Goal: Transaction & Acquisition: Purchase product/service

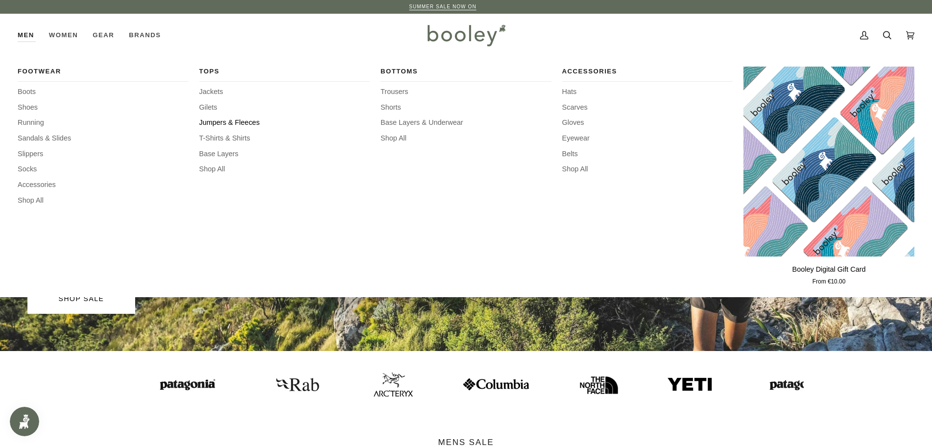
click at [235, 119] on span "Jumpers & Fleeces" at bounding box center [284, 123] width 171 height 11
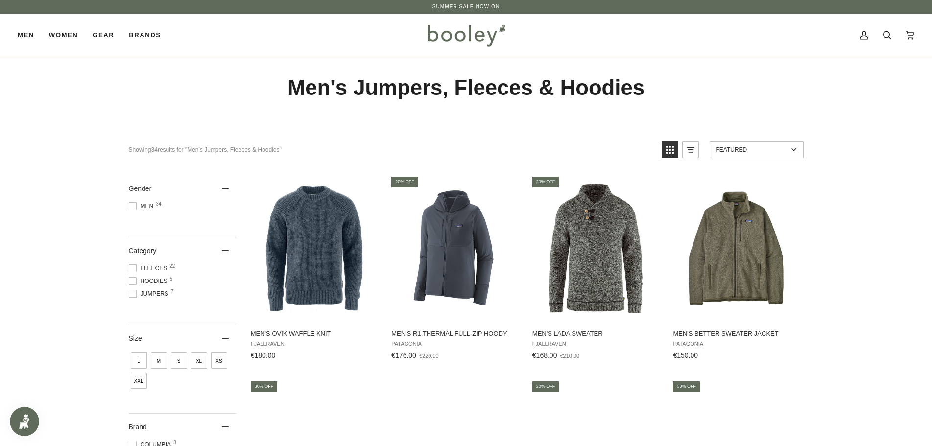
click at [159, 265] on span "Fleeces 22" at bounding box center [150, 268] width 42 height 9
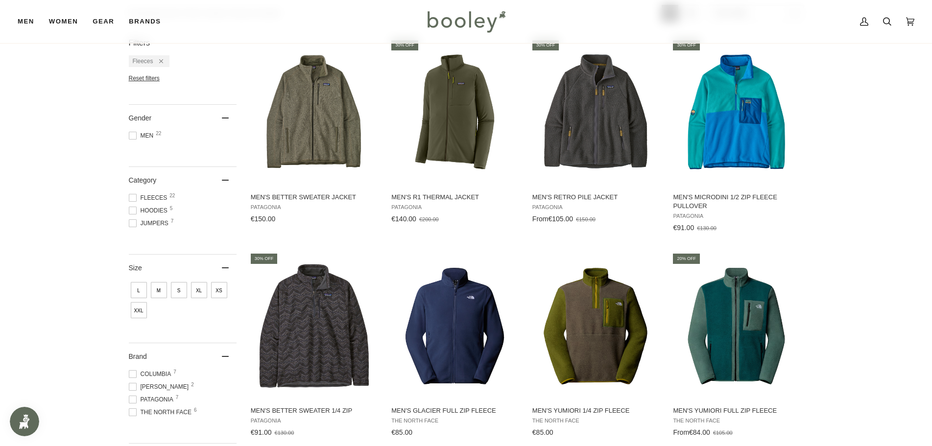
scroll to position [147, 0]
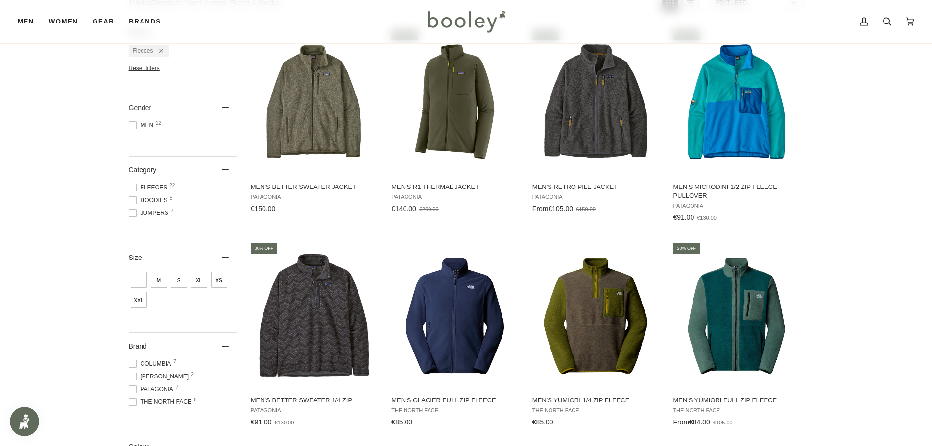
click at [136, 299] on span "XXL" at bounding box center [139, 300] width 16 height 16
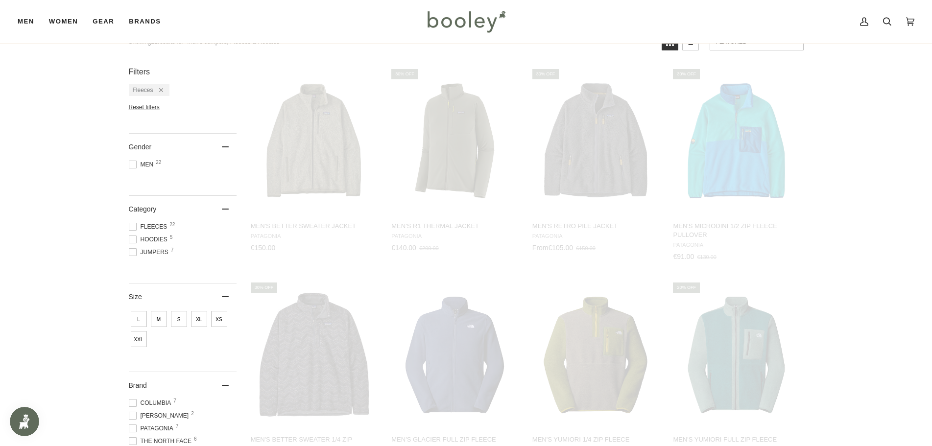
scroll to position [0, 0]
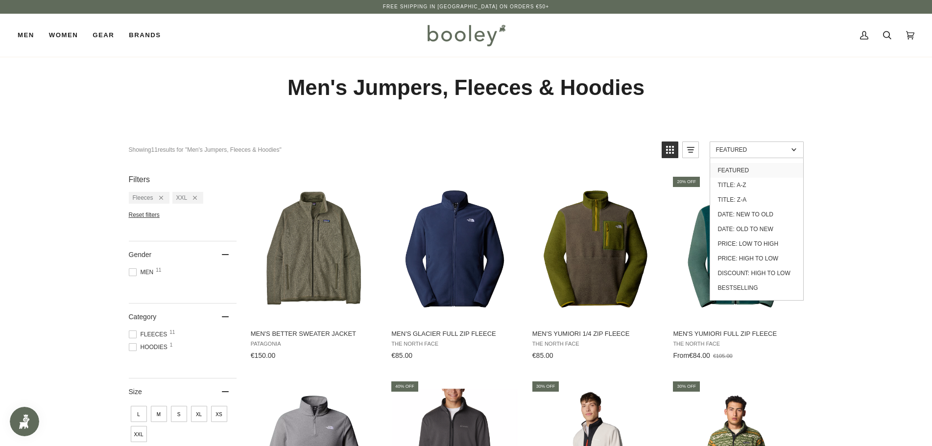
click at [787, 149] on span "Featured" at bounding box center [752, 149] width 72 height 7
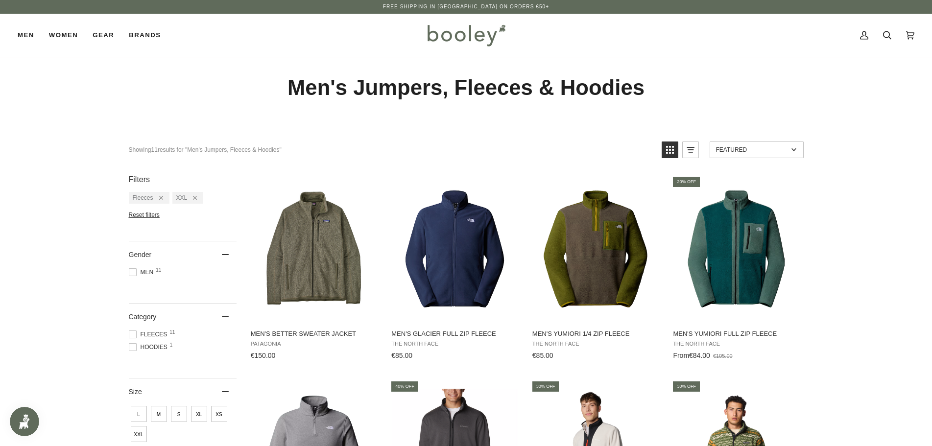
click at [787, 149] on span "Featured" at bounding box center [752, 149] width 72 height 7
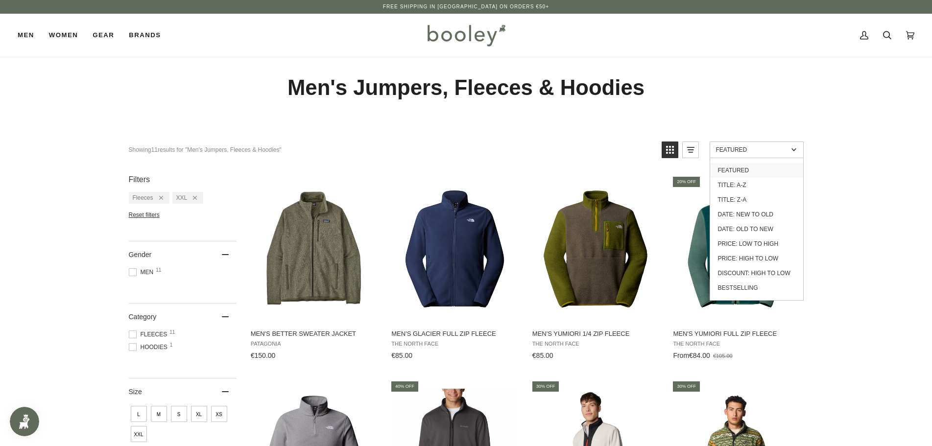
drag, startPoint x: 768, startPoint y: 245, endPoint x: 787, endPoint y: 240, distance: 19.2
click at [767, 245] on link "Price: Low to High" at bounding box center [756, 244] width 93 height 15
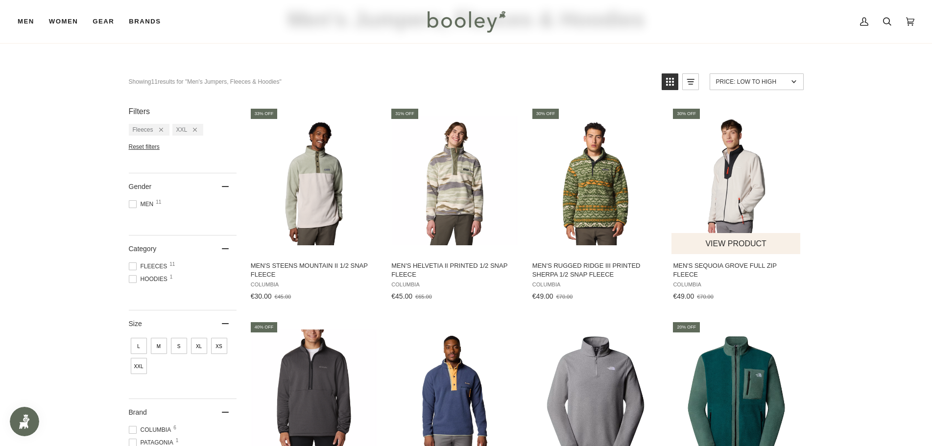
scroll to position [49, 0]
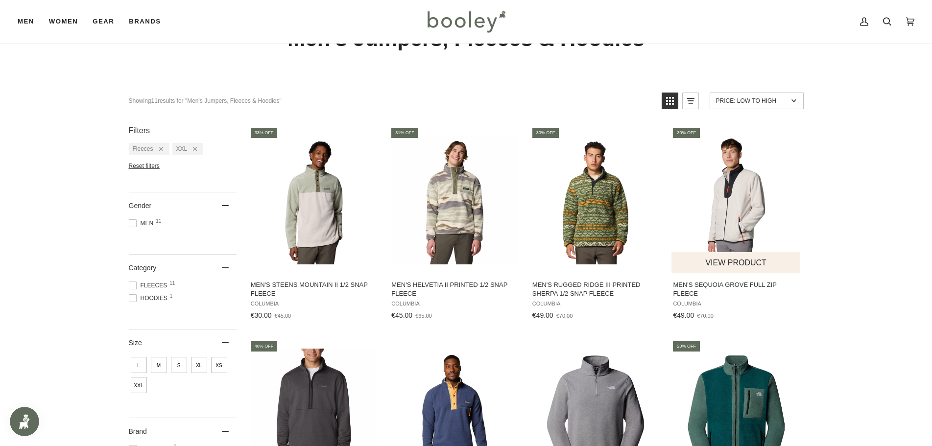
click at [738, 217] on img "Men's Sequoia Grove Full Zip Fleece" at bounding box center [736, 200] width 130 height 136
click at [593, 216] on img "Men's Rugged Ridge III Printed Sherpa 1/2 Snap Fleece" at bounding box center [596, 200] width 130 height 130
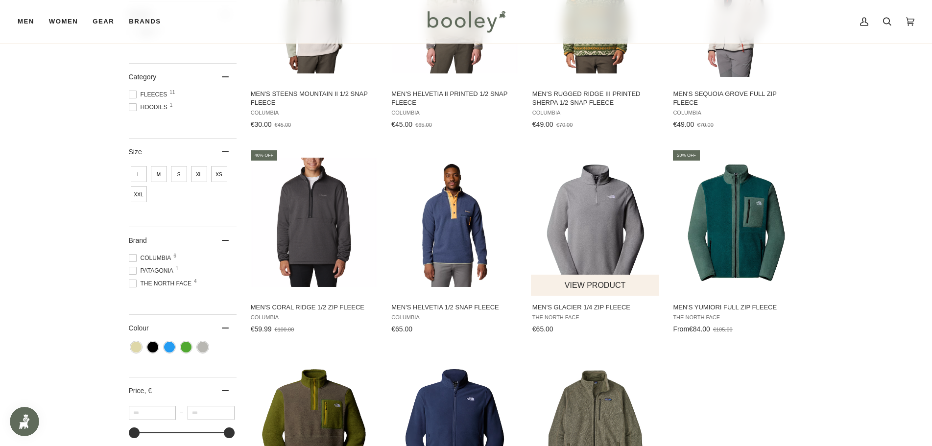
scroll to position [245, 0]
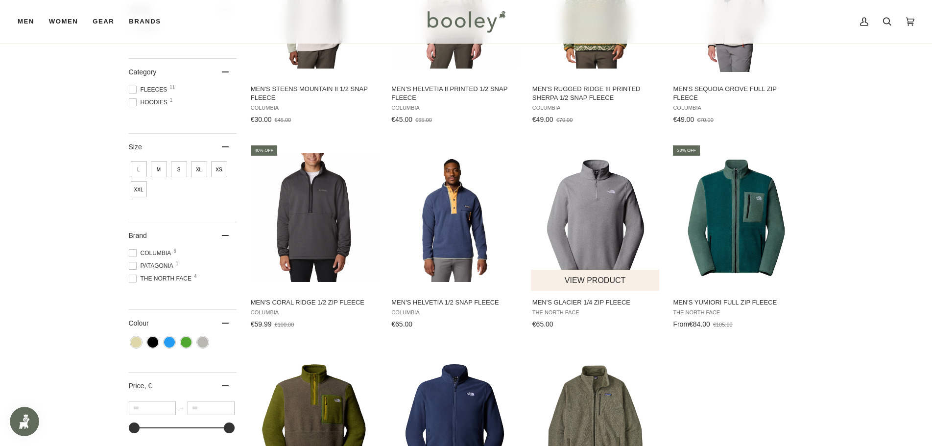
click at [600, 230] on img "Men's Glacier 1/4 Zip Fleece" at bounding box center [596, 218] width 130 height 130
click at [196, 170] on span "XL" at bounding box center [199, 169] width 16 height 16
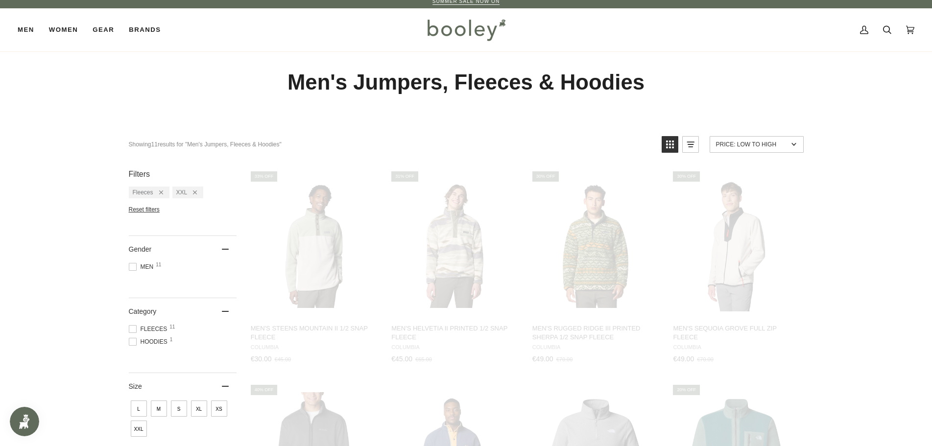
scroll to position [0, 0]
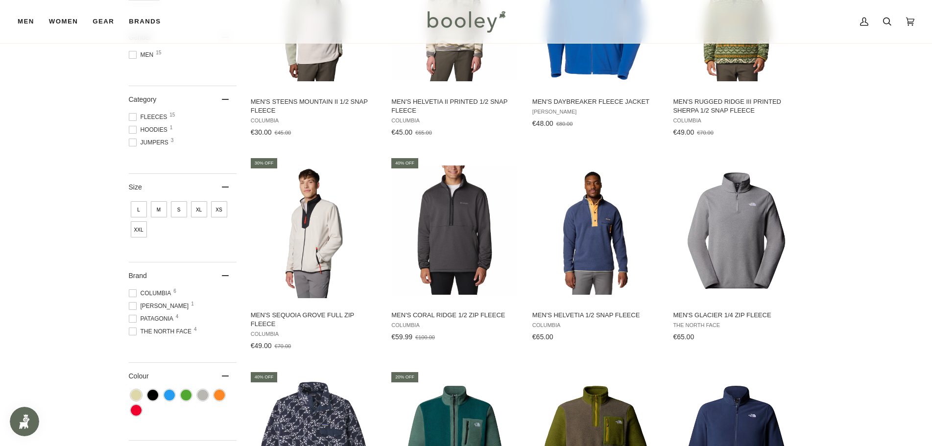
scroll to position [247, 0]
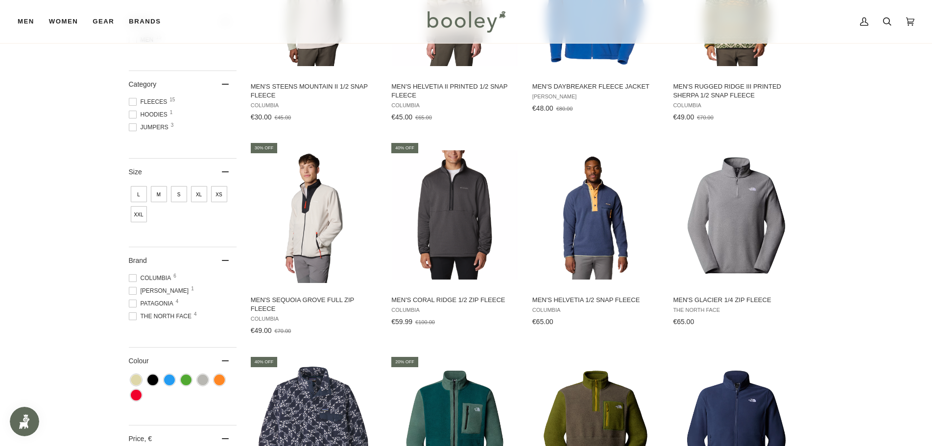
click at [165, 276] on span "Columbia 6" at bounding box center [152, 278] width 46 height 9
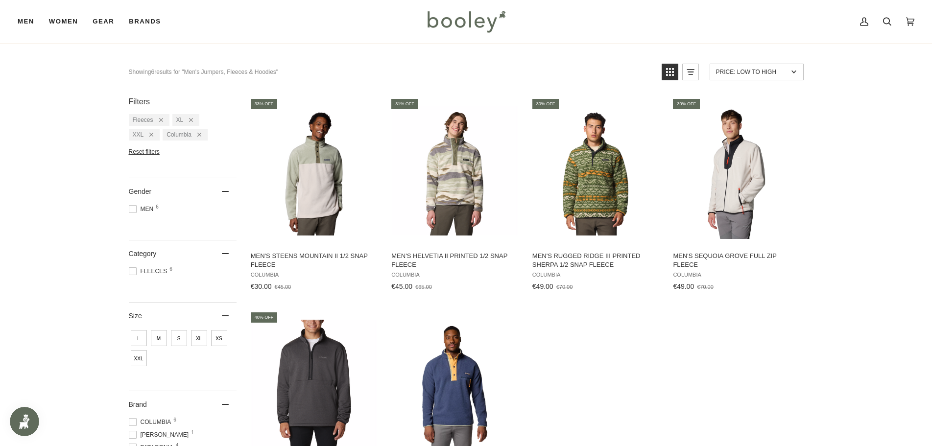
scroll to position [245, 0]
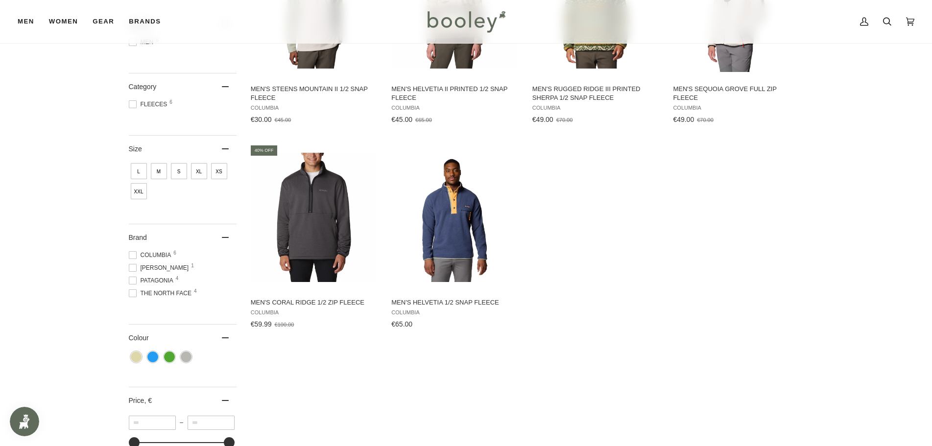
click at [163, 295] on span "The North Face 4" at bounding box center [162, 293] width 66 height 9
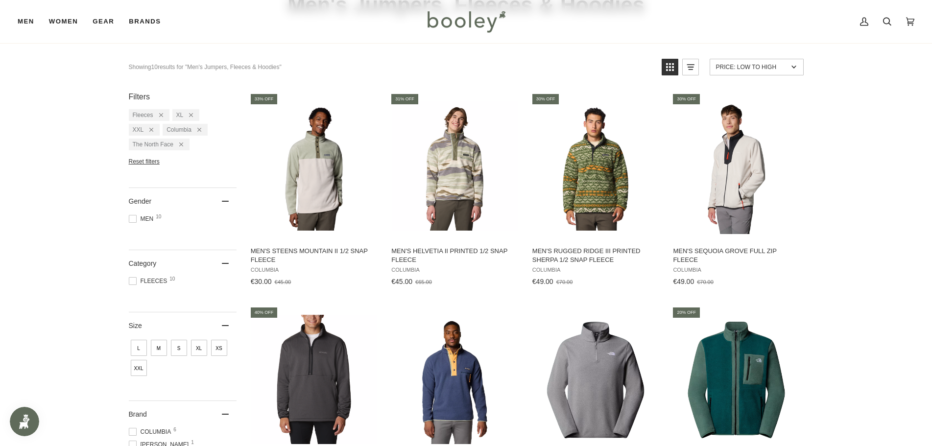
scroll to position [245, 0]
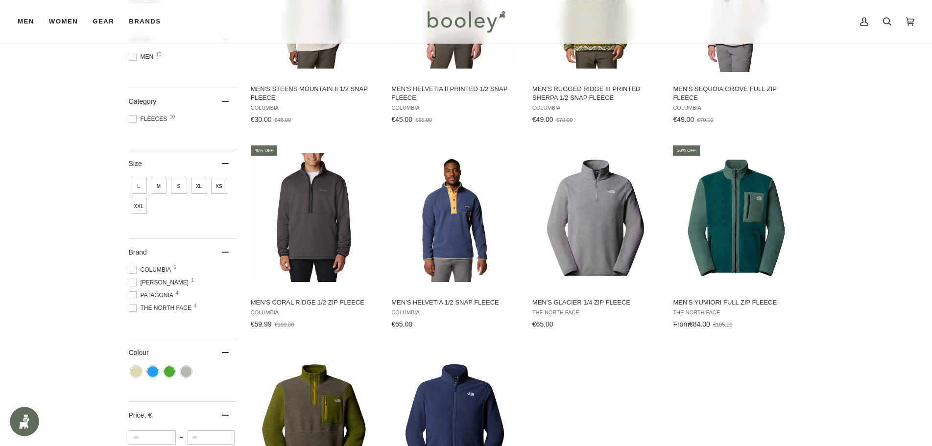
click at [133, 271] on span at bounding box center [133, 270] width 8 height 8
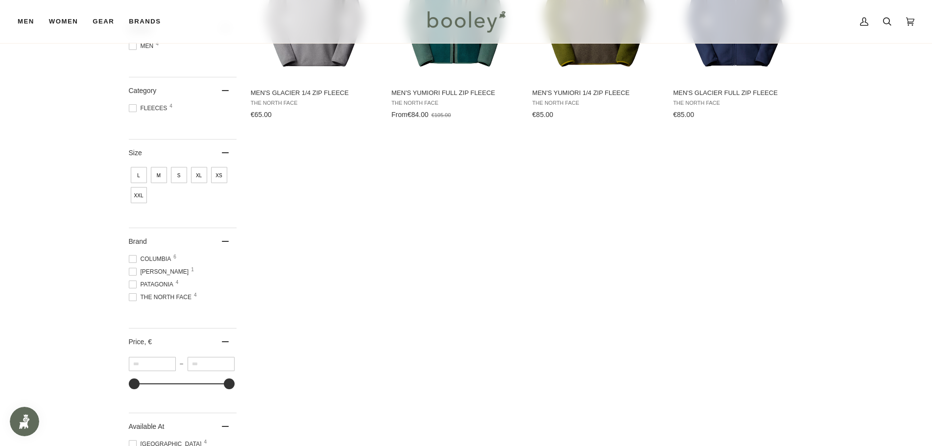
scroll to position [245, 0]
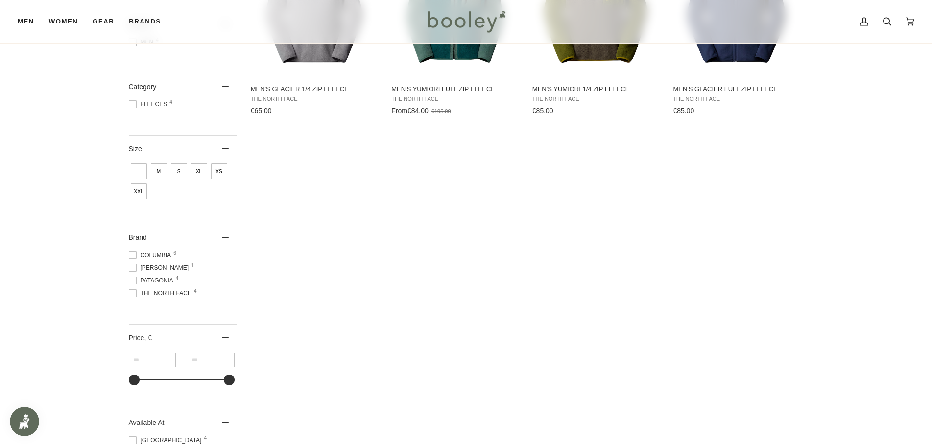
click at [128, 293] on div "Showing 4 results Showing 4 results for "Men's Jumpers, Fleeces & Hoodies" Prod…" at bounding box center [466, 193] width 710 height 640
click at [144, 279] on span "Patagonia 4" at bounding box center [153, 280] width 48 height 9
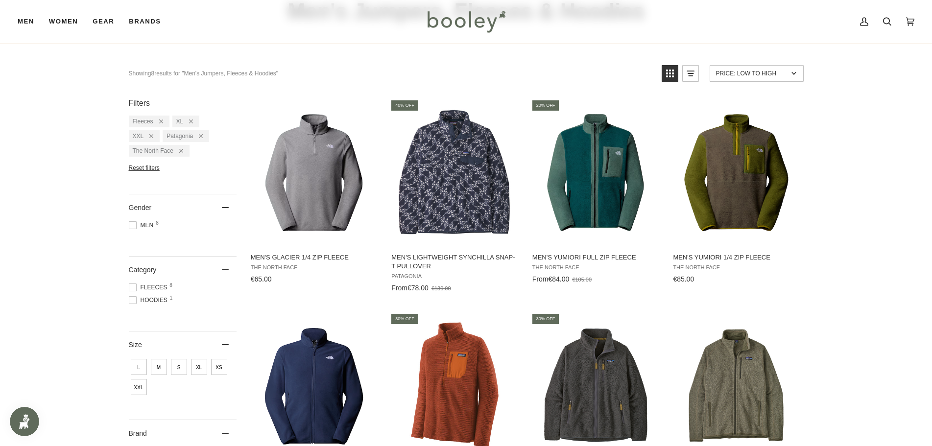
scroll to position [245, 0]
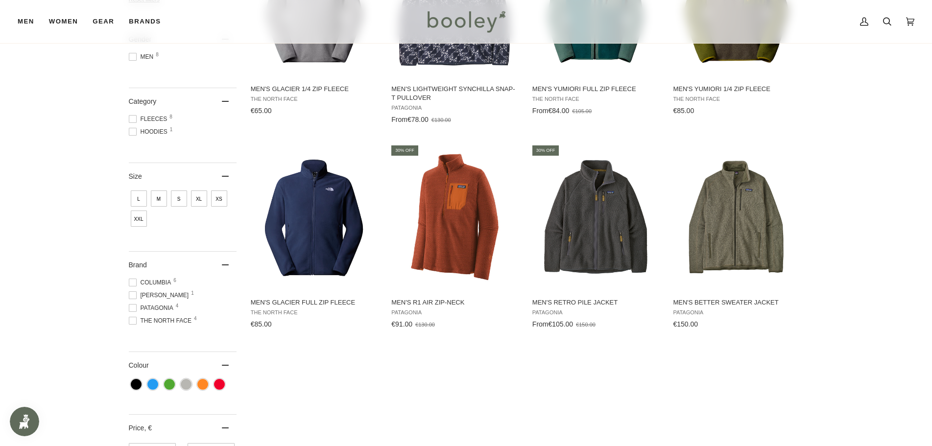
click at [132, 322] on span at bounding box center [133, 321] width 8 height 8
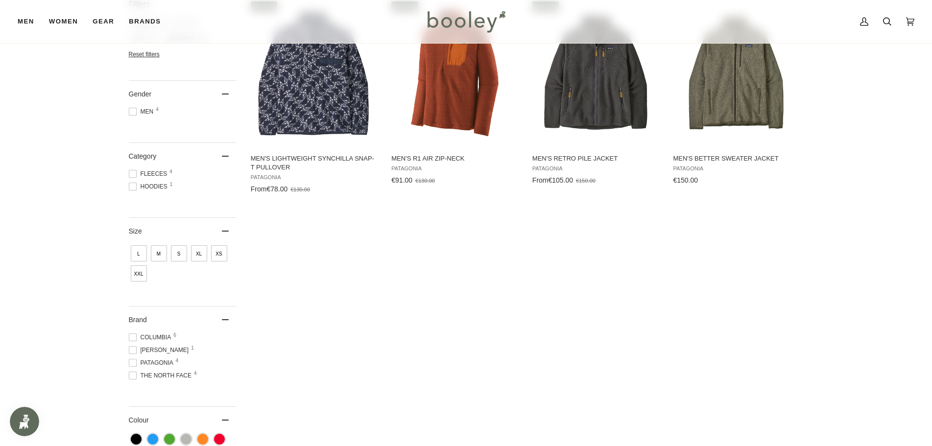
scroll to position [196, 0]
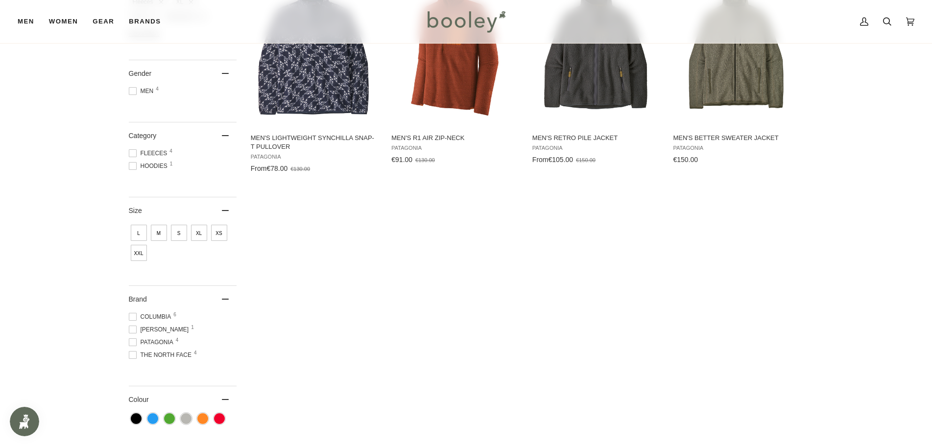
click at [136, 253] on span "XXL" at bounding box center [139, 253] width 16 height 16
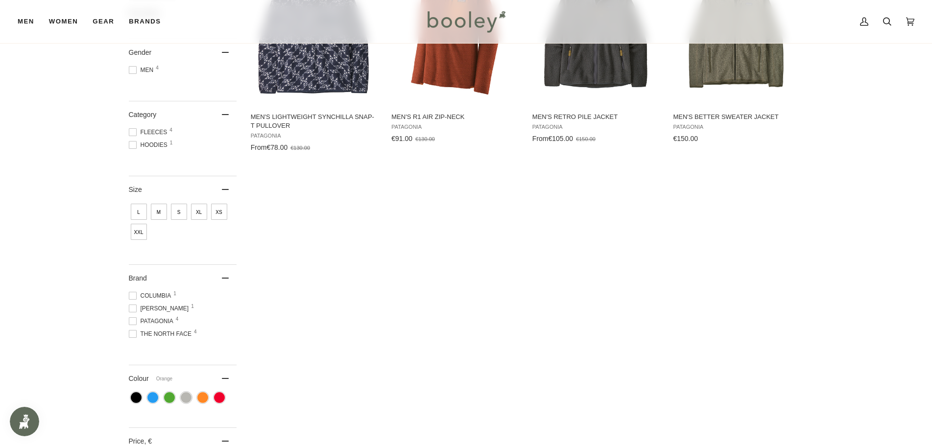
scroll to position [245, 0]
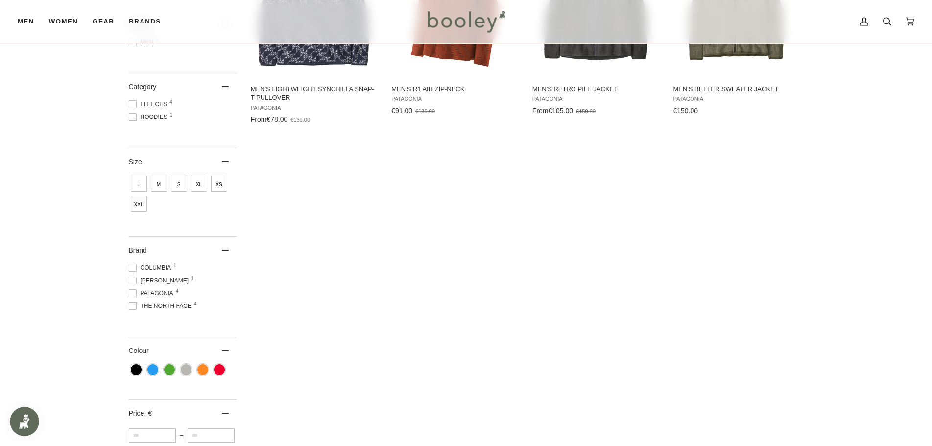
click at [133, 267] on span at bounding box center [133, 268] width 8 height 8
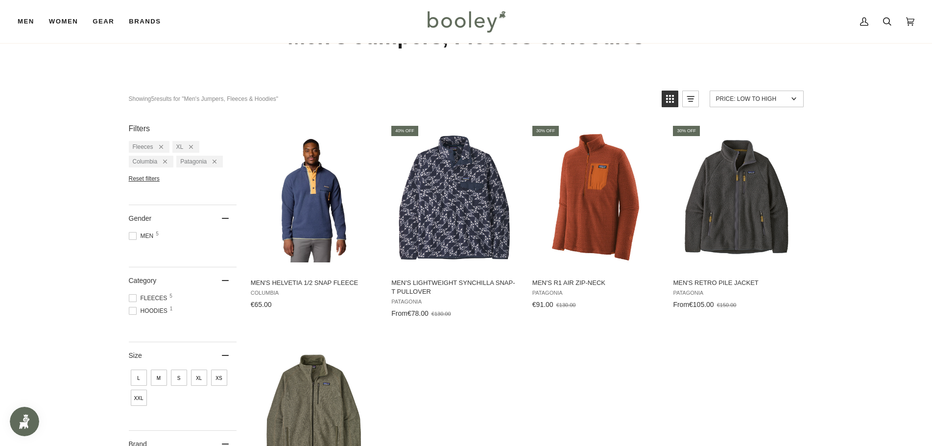
scroll to position [49, 0]
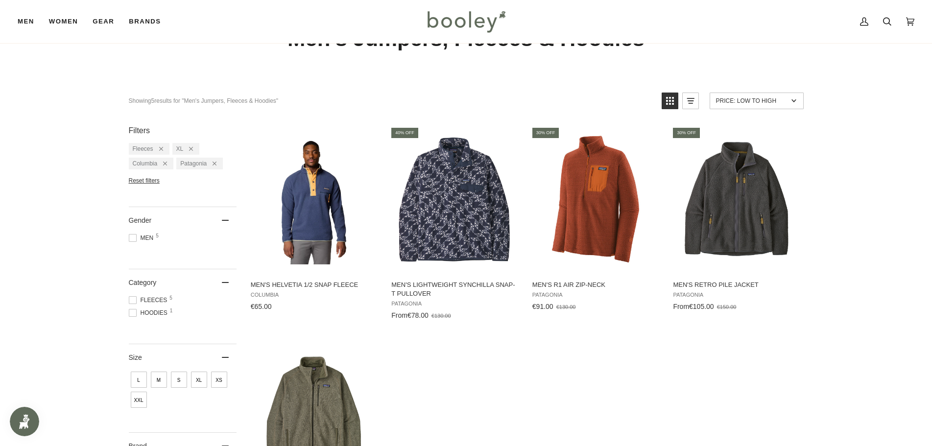
click at [133, 312] on span at bounding box center [133, 313] width 8 height 8
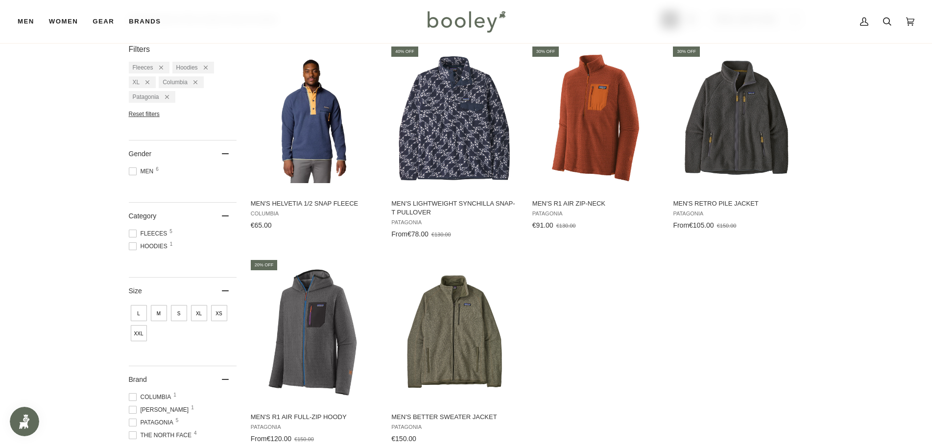
scroll to position [196, 0]
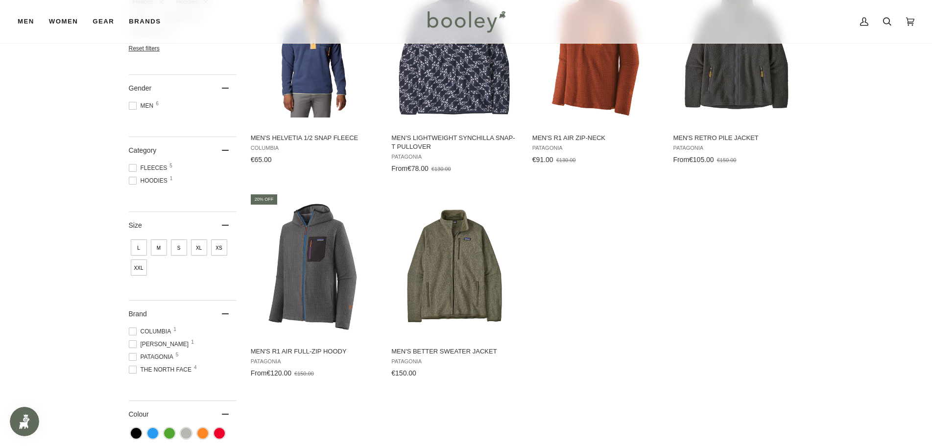
click at [133, 367] on span at bounding box center [133, 370] width 8 height 8
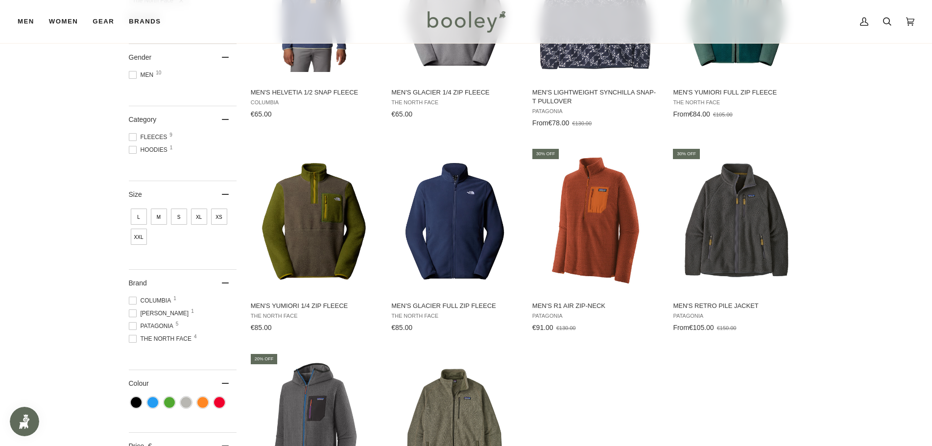
scroll to position [245, 0]
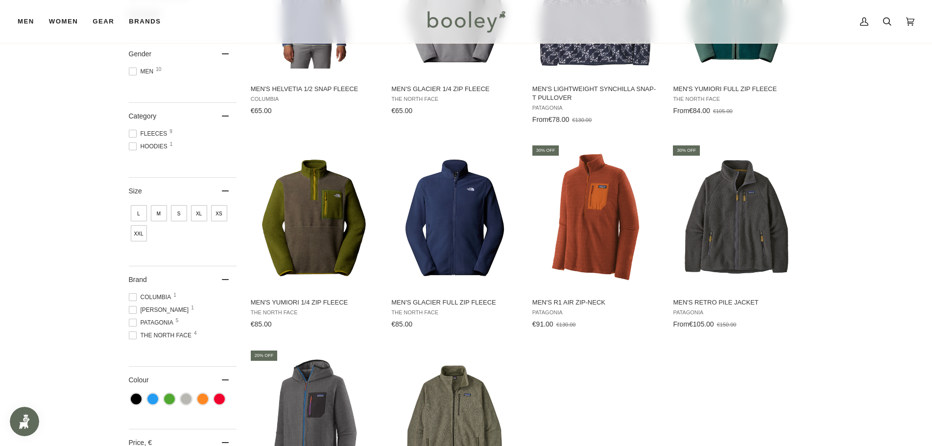
click at [141, 237] on span "XXL" at bounding box center [139, 233] width 16 height 16
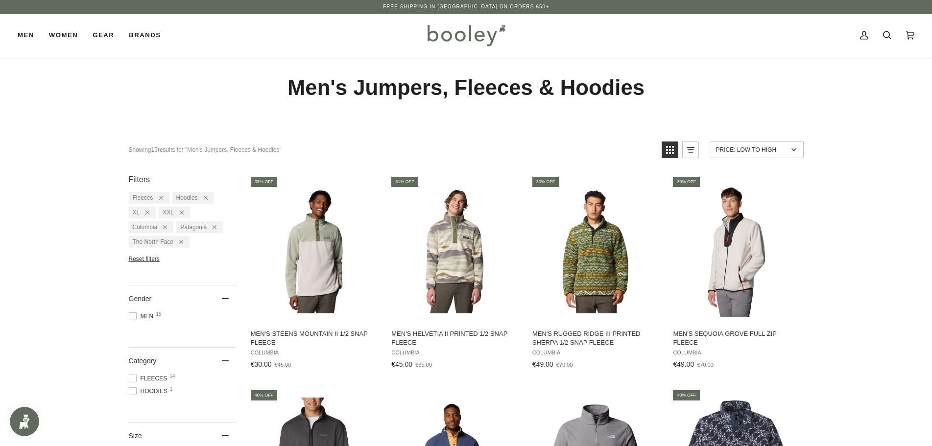
click at [154, 373] on div "Category 2" at bounding box center [183, 361] width 108 height 26
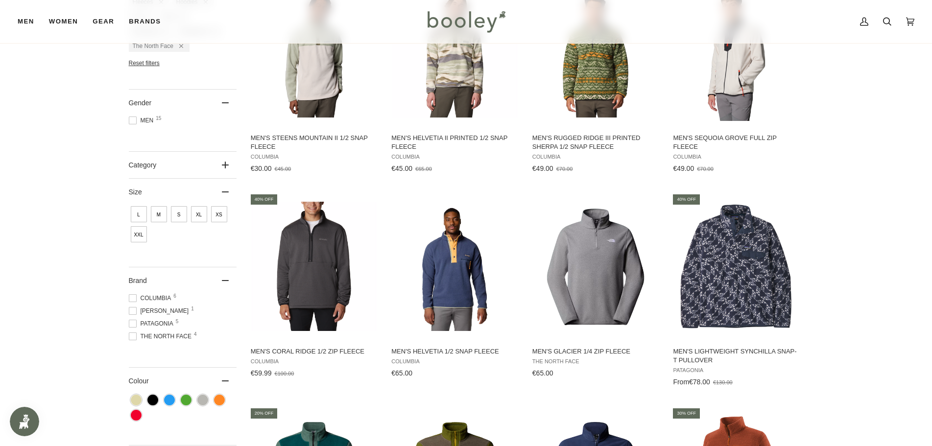
click at [223, 167] on icon at bounding box center [225, 165] width 7 height 7
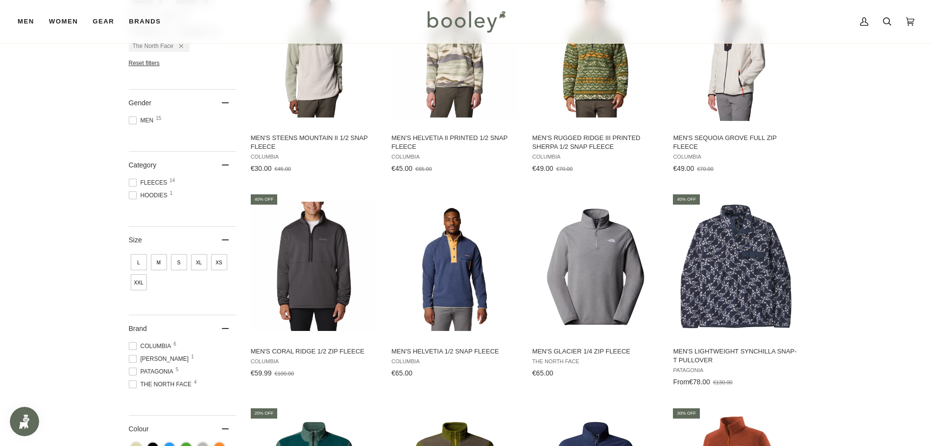
click at [130, 183] on span at bounding box center [133, 183] width 8 height 8
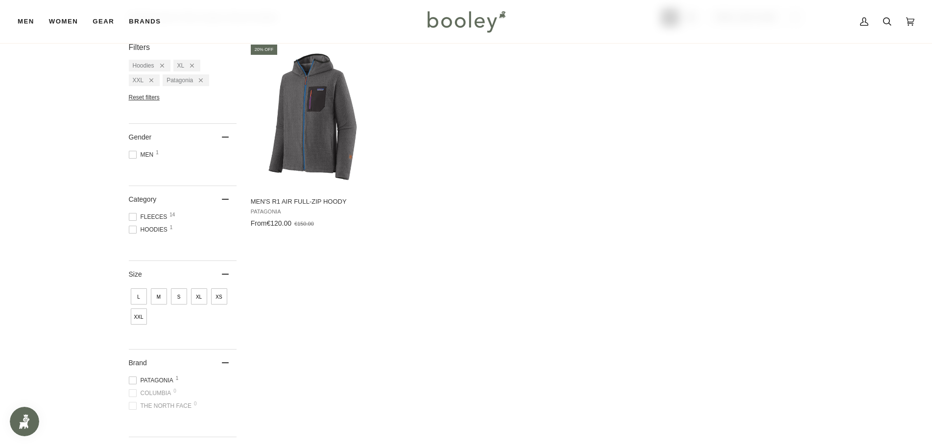
scroll to position [28, 0]
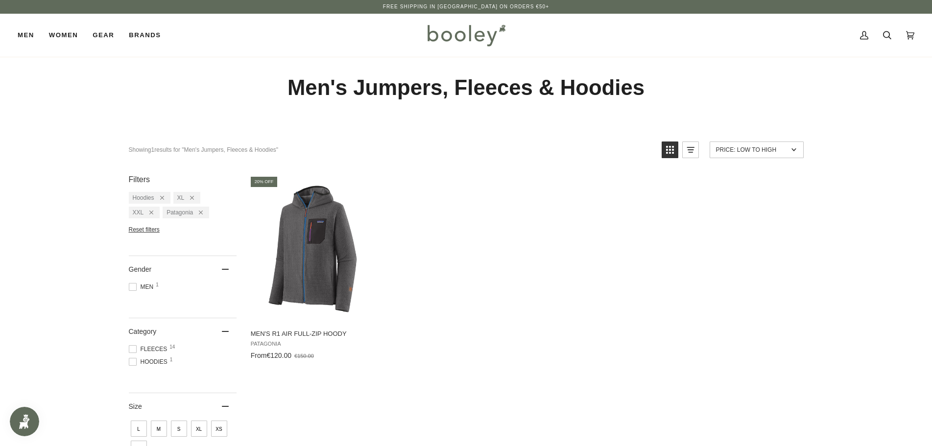
click at [134, 350] on span at bounding box center [133, 349] width 8 height 8
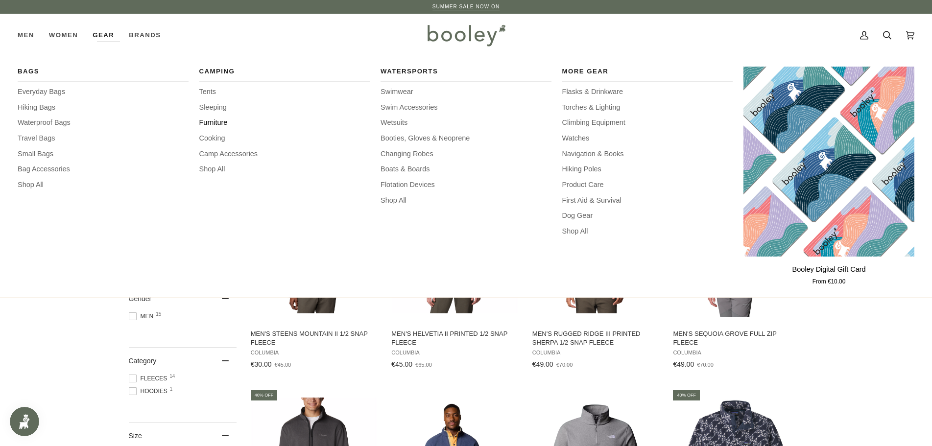
click at [219, 121] on span "Furniture" at bounding box center [284, 123] width 171 height 11
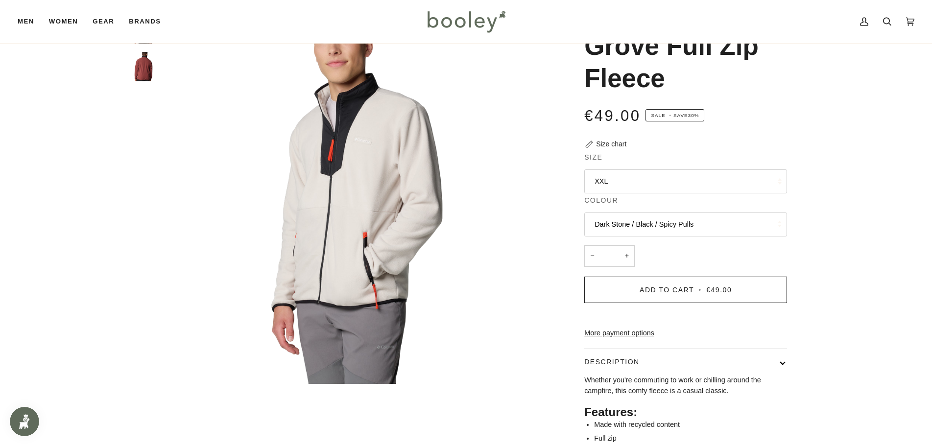
scroll to position [98, 0]
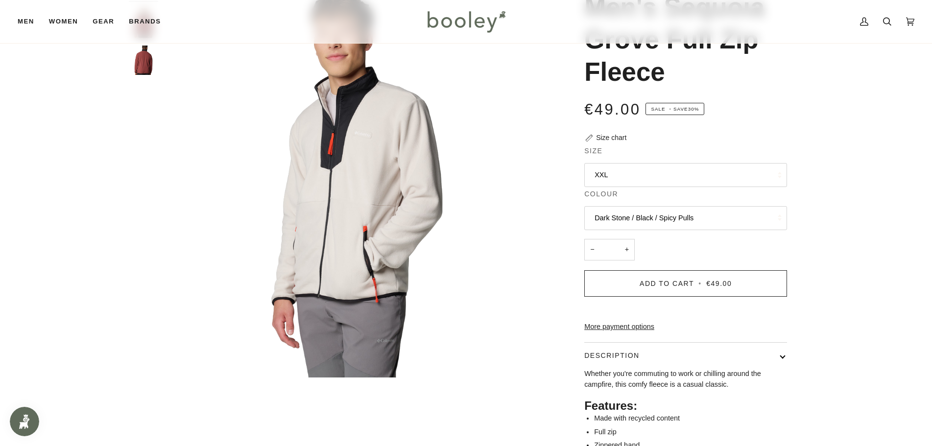
click at [712, 216] on button "Dark Stone / Black / Spicy Pulls" at bounding box center [685, 218] width 203 height 24
click at [349, 193] on img "Men's Sequoia Grove Full Zip Fleece" at bounding box center [356, 174] width 387 height 407
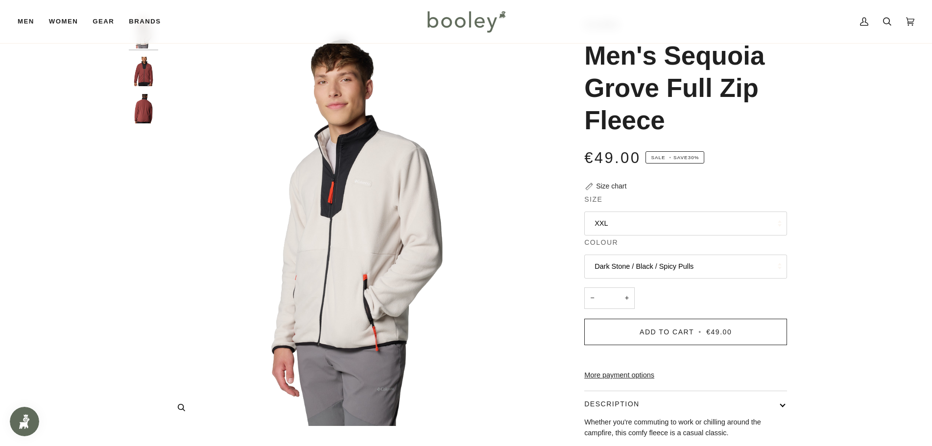
scroll to position [0, 0]
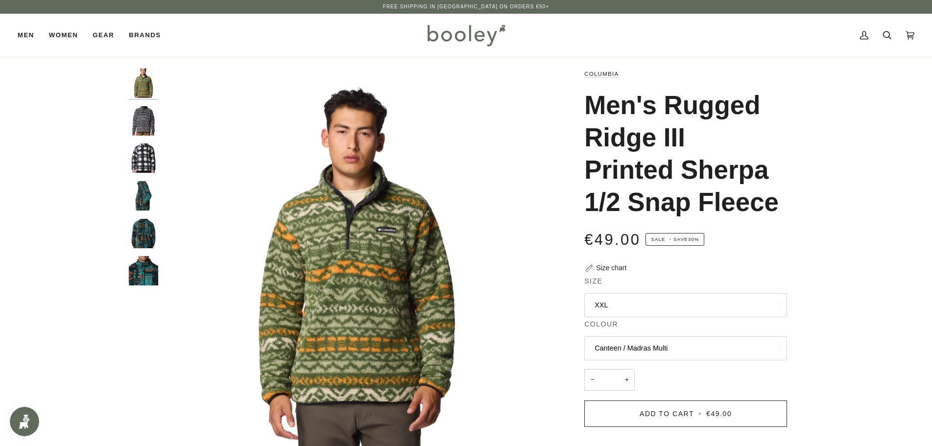
click at [148, 163] on img "Columbia Men's Rugged Ridge III Printed Sherpa 1/2 Snap Fleece Chalk Omblur - B…" at bounding box center [143, 157] width 29 height 29
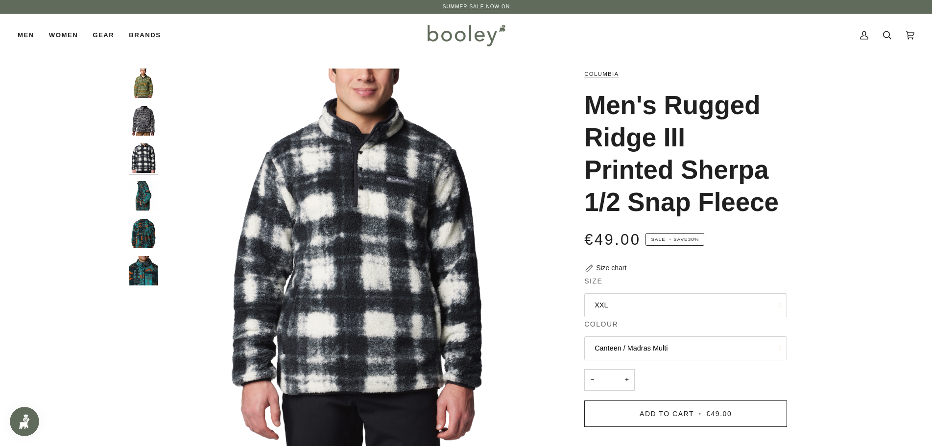
click at [149, 109] on img "Columbia Men's Rugged Ridge III Printed Sherpa 1/2 Snap Fleece Dark Stone / Mad…" at bounding box center [143, 120] width 29 height 29
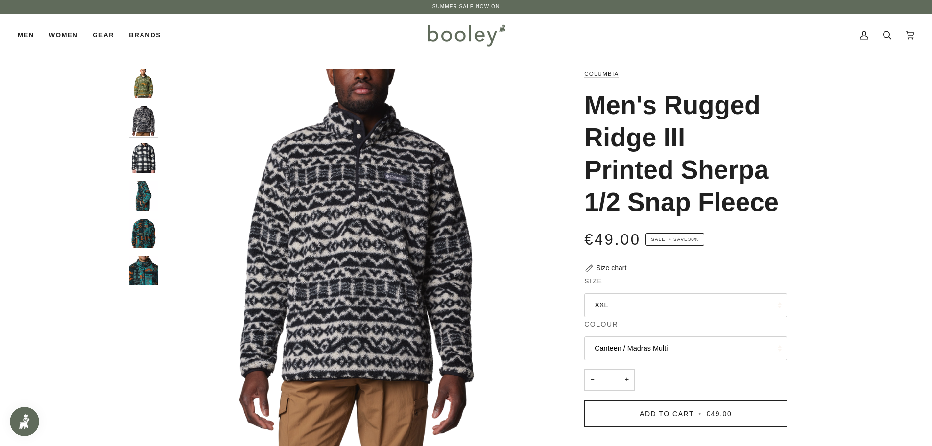
click at [655, 346] on button "Canteen / Madras Multi" at bounding box center [685, 348] width 203 height 24
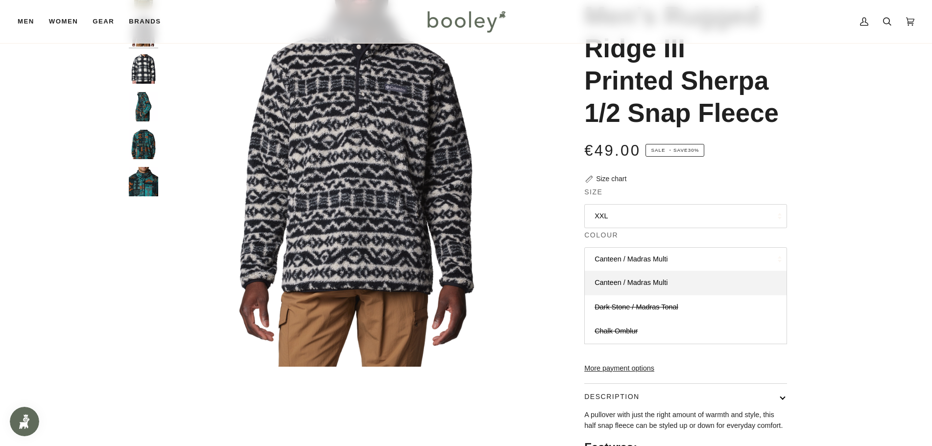
scroll to position [98, 0]
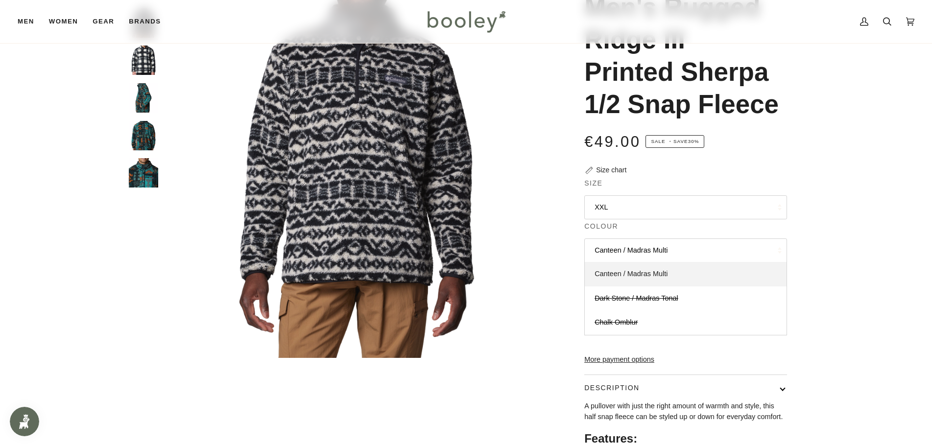
click at [654, 277] on span "Canteen / Madras Multi" at bounding box center [631, 274] width 73 height 8
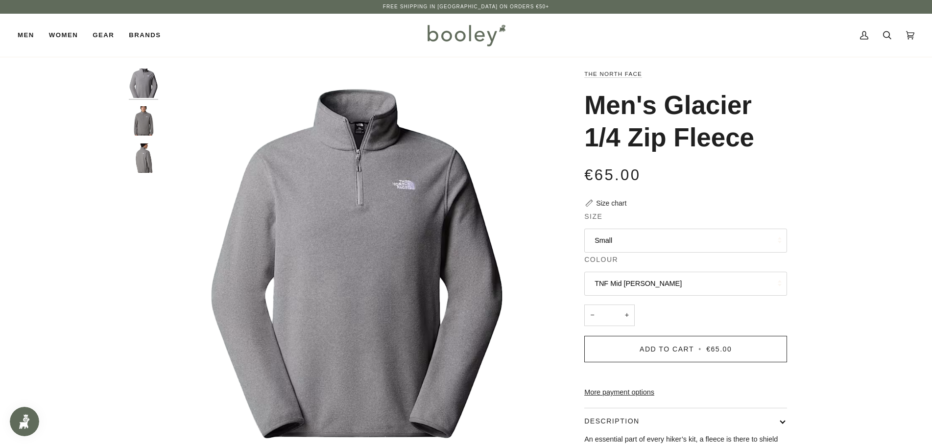
click at [657, 237] on button "Small" at bounding box center [685, 241] width 203 height 24
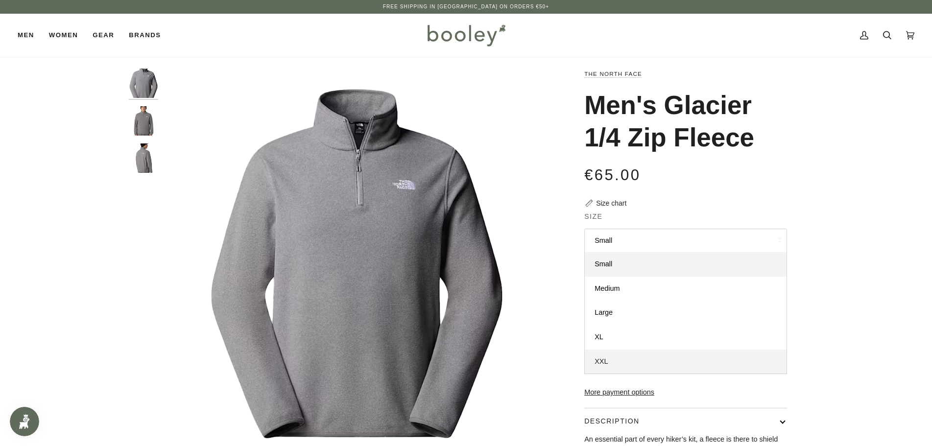
click at [609, 359] on link "XXL" at bounding box center [686, 362] width 202 height 24
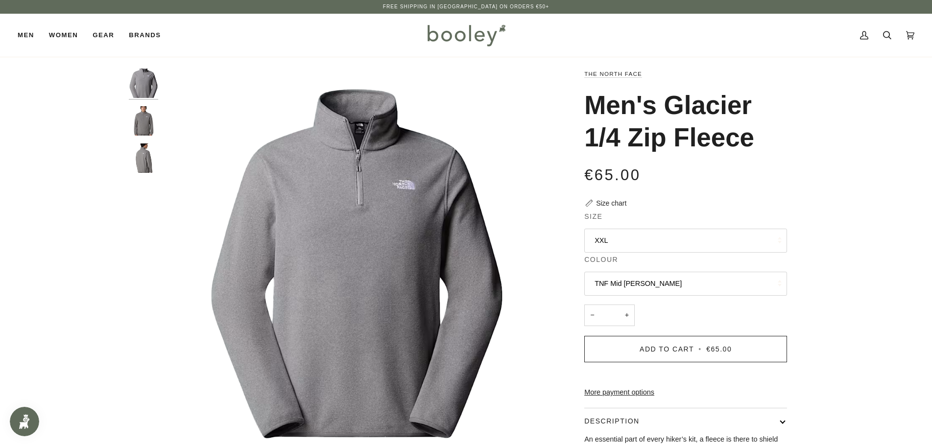
click at [688, 277] on button "TNF Mid Grey Heather" at bounding box center [685, 284] width 203 height 24
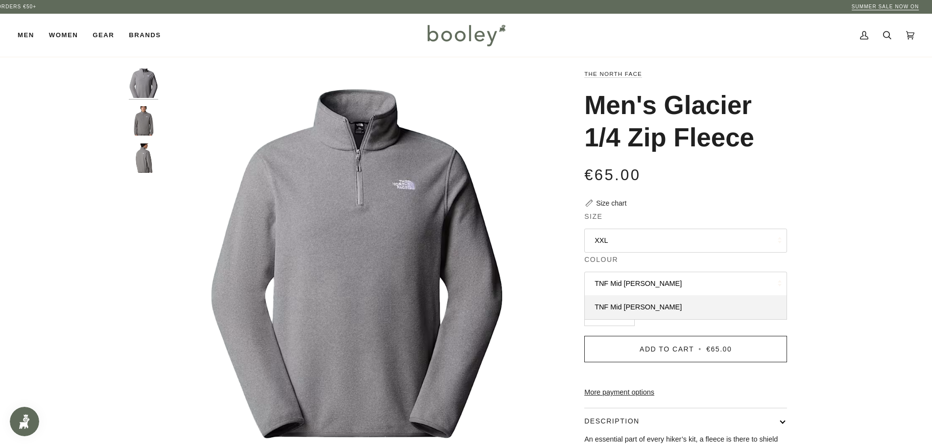
click at [688, 277] on button "TNF Mid Grey Heather" at bounding box center [685, 284] width 203 height 24
click at [619, 205] on div "Size chart" at bounding box center [611, 203] width 30 height 10
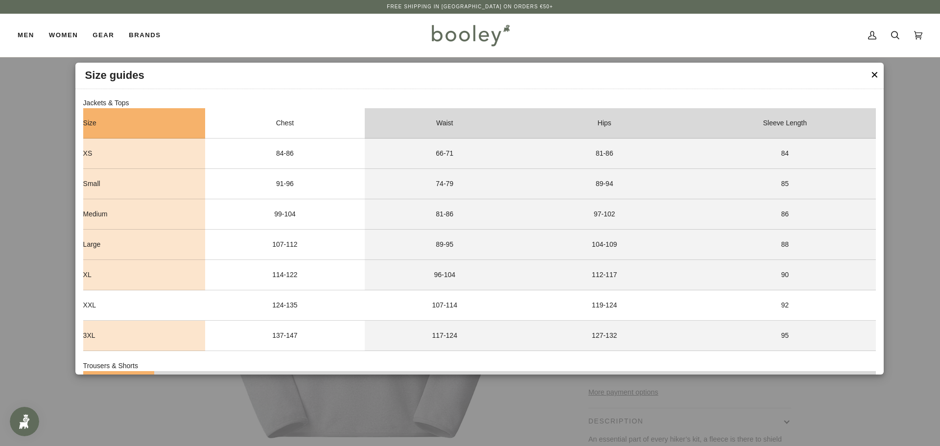
scroll to position [49, 0]
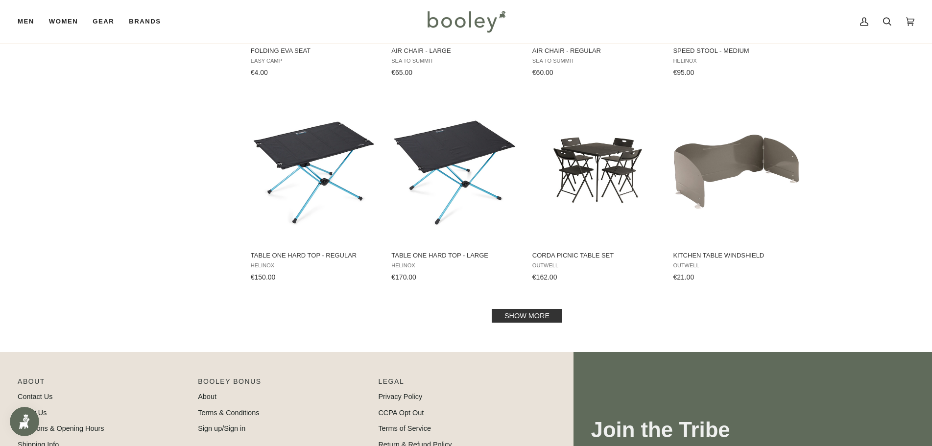
scroll to position [931, 0]
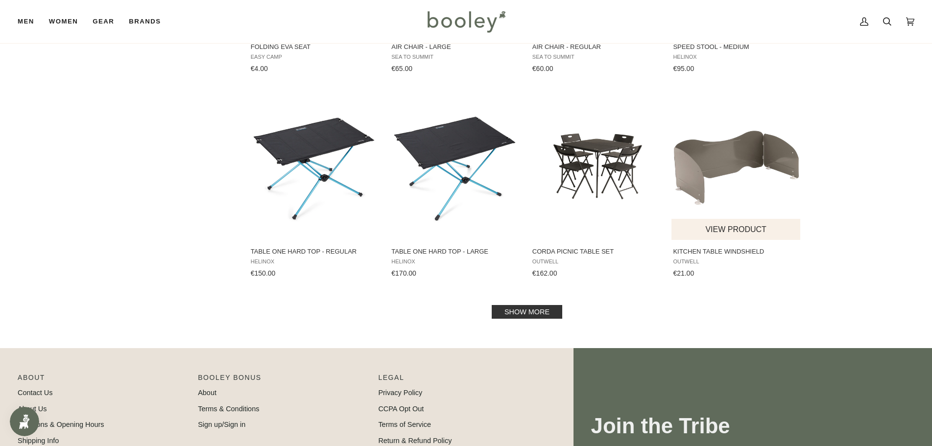
click at [715, 149] on img "Kitchen Table Windshield" at bounding box center [736, 167] width 130 height 130
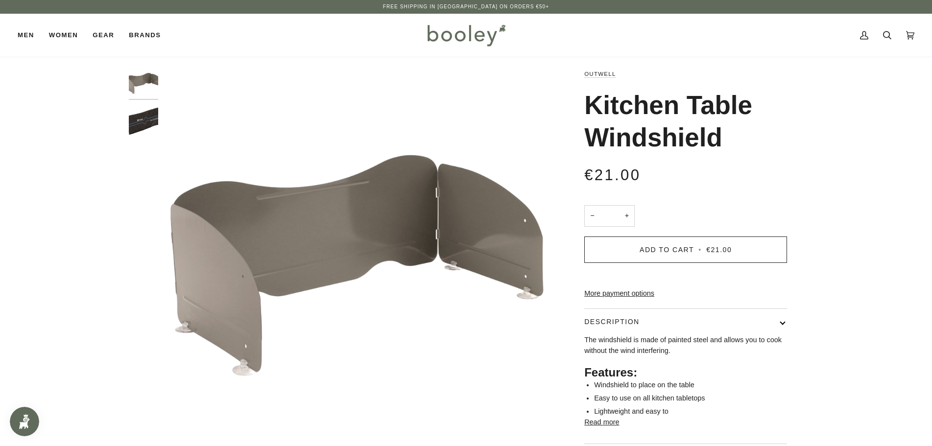
click at [144, 122] on img "Outwell Kitchen Table Windshield - Booley Galway" at bounding box center [143, 120] width 29 height 29
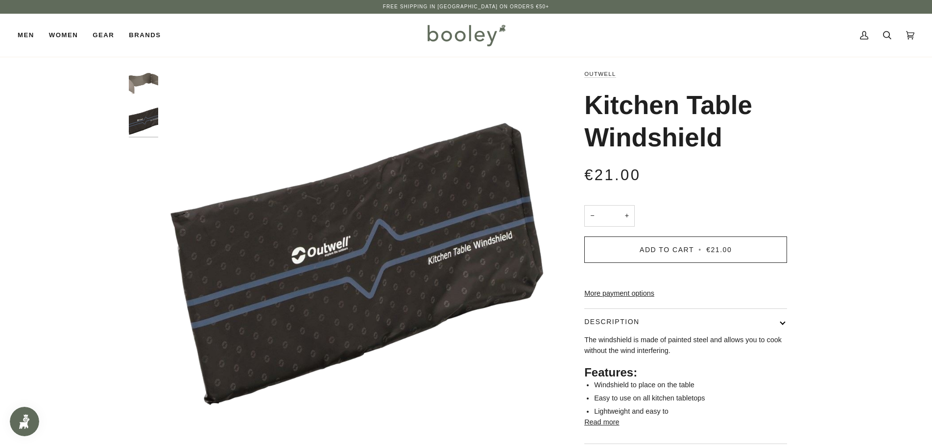
click at [143, 78] on img "Outwell Kitchen Table Windshield - Booley Galway" at bounding box center [143, 83] width 29 height 29
